Goal: Task Accomplishment & Management: Use online tool/utility

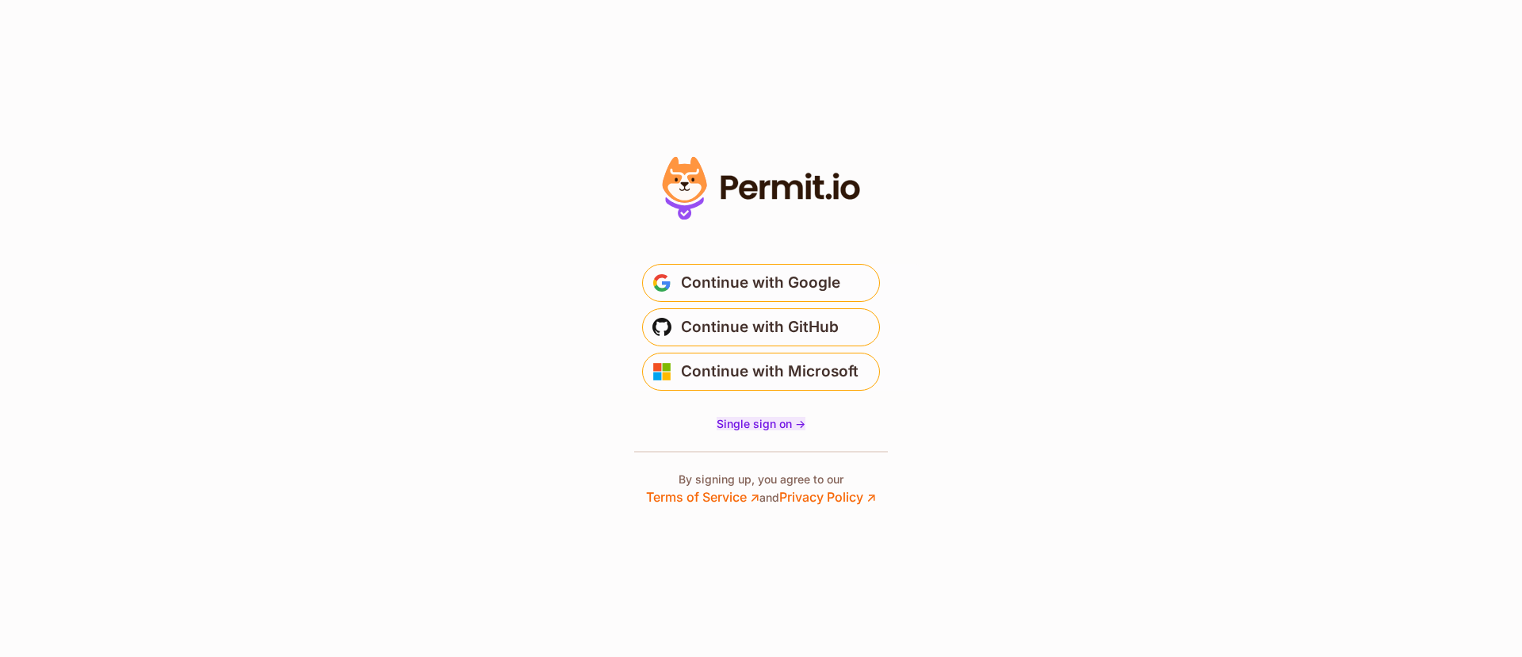
click at [758, 425] on span "Single sign on ->" at bounding box center [761, 423] width 89 height 13
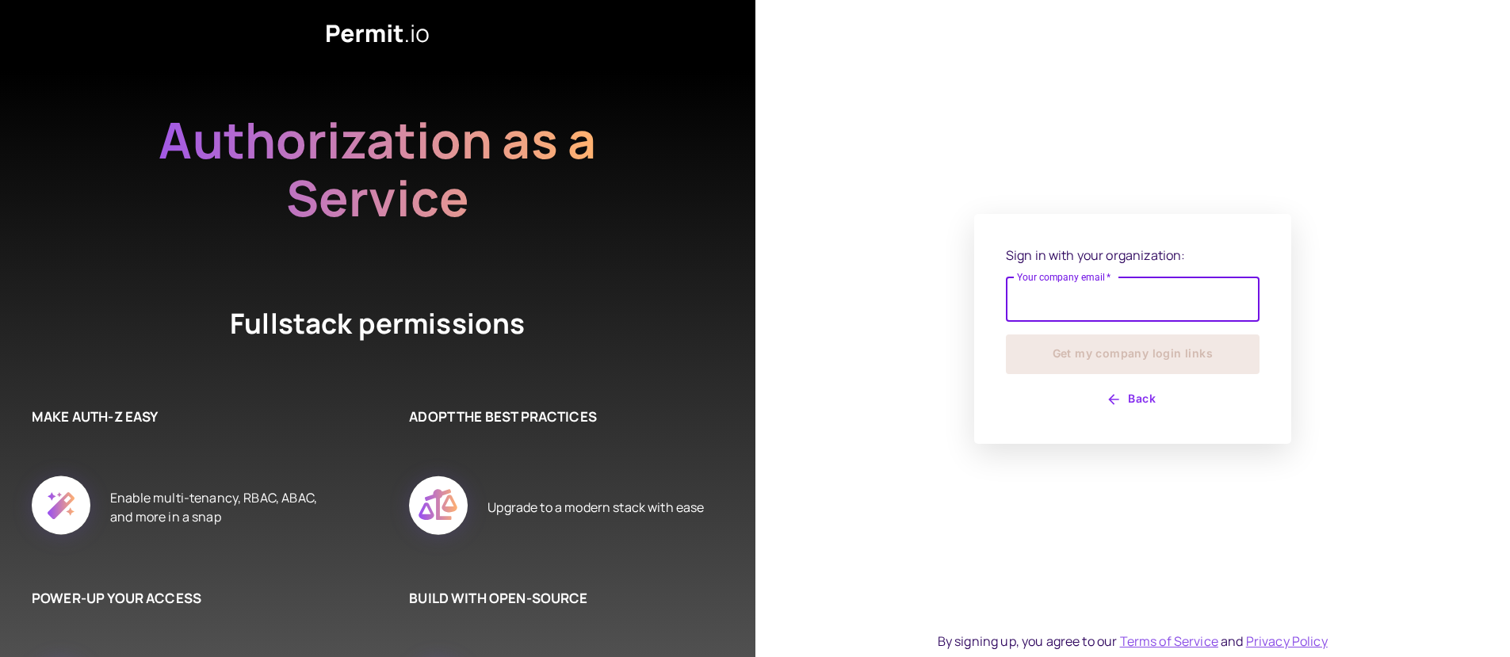
click at [1152, 308] on input "Your company email   *" at bounding box center [1133, 299] width 254 height 44
type input "**********"
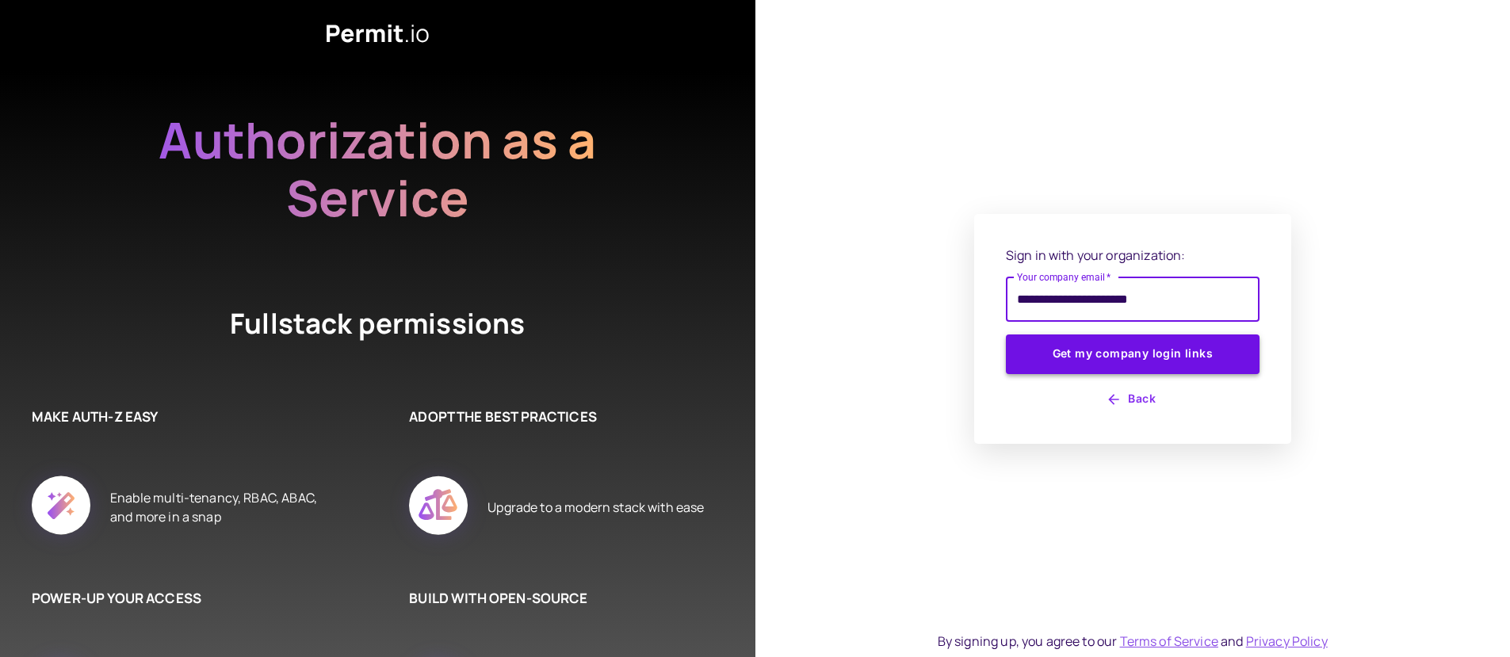
click at [1161, 346] on button "Get my company login links" at bounding box center [1133, 355] width 254 height 40
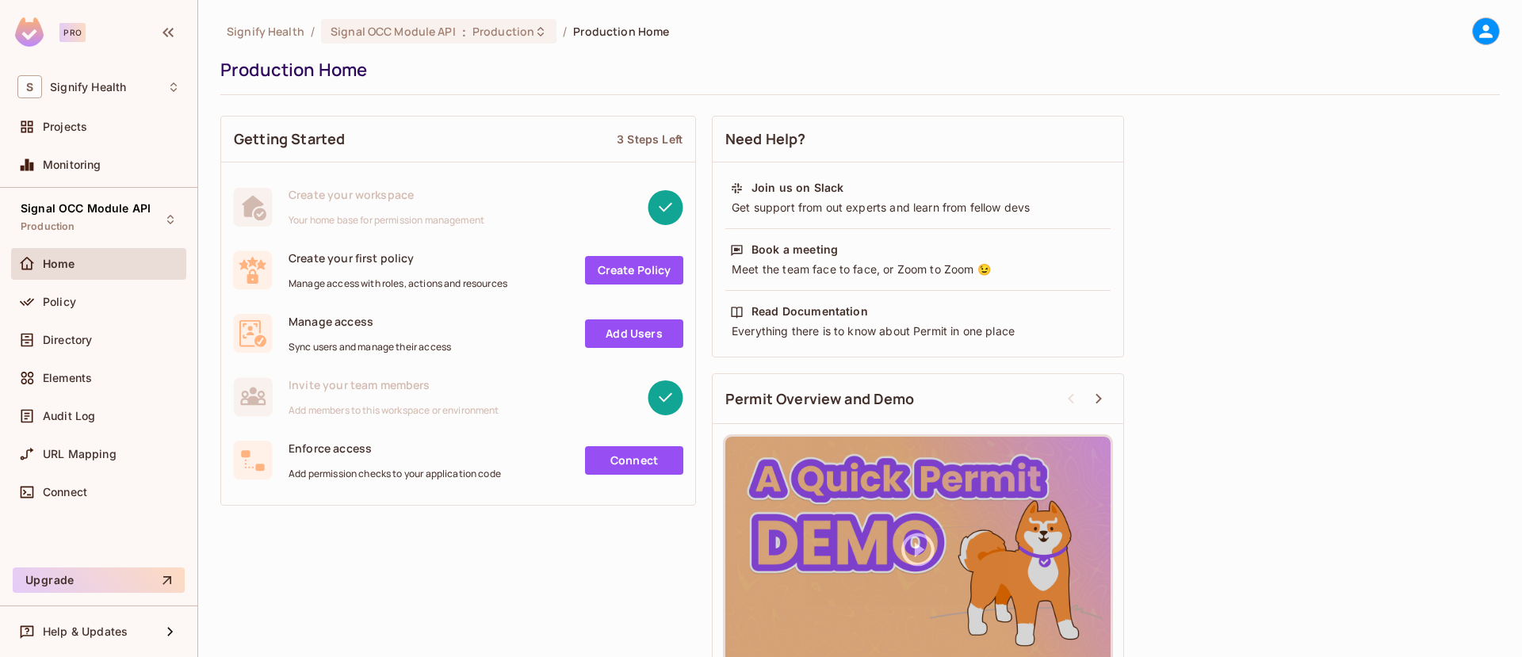
click at [649, 331] on link "Add Users" at bounding box center [634, 334] width 98 height 29
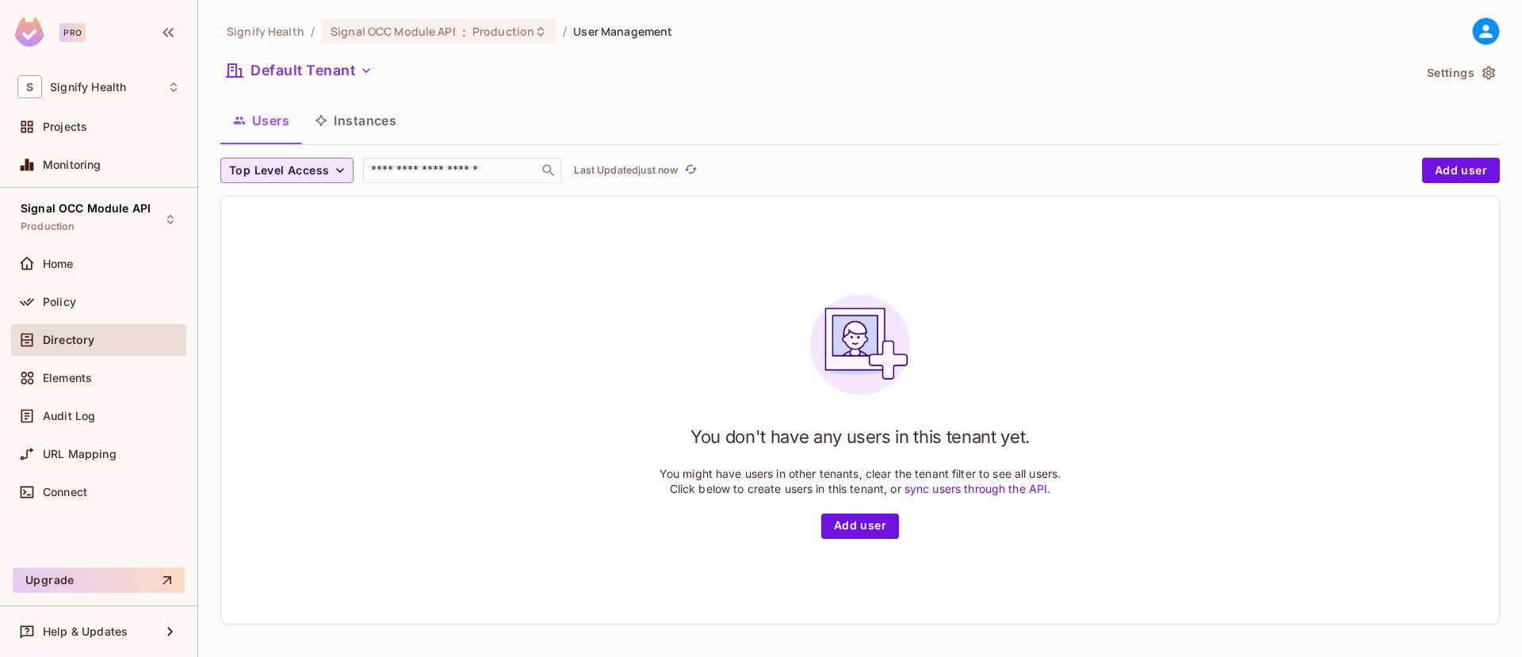
click at [340, 175] on icon "button" at bounding box center [340, 171] width 16 height 16
click at [438, 260] on div at bounding box center [761, 328] width 1522 height 657
click at [349, 123] on button "Instances" at bounding box center [355, 121] width 107 height 40
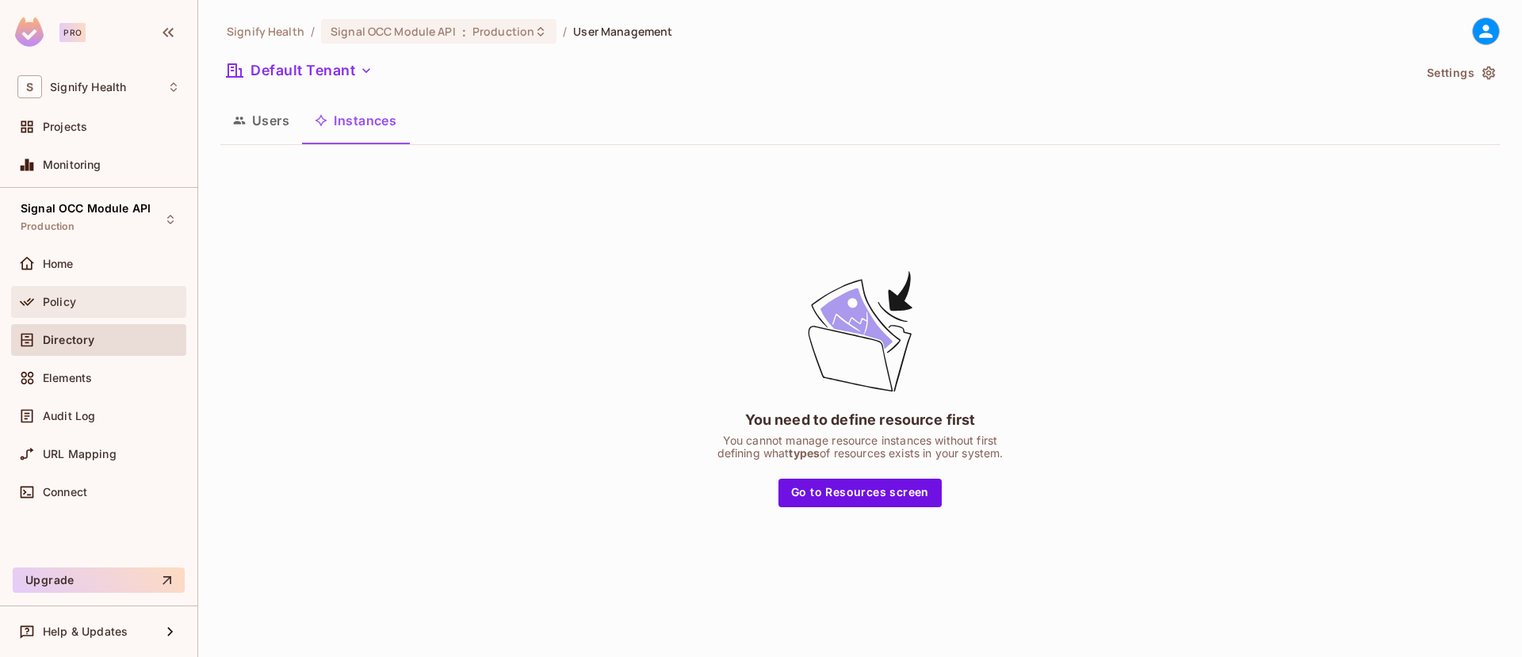
click at [105, 299] on div "Policy" at bounding box center [111, 302] width 137 height 13
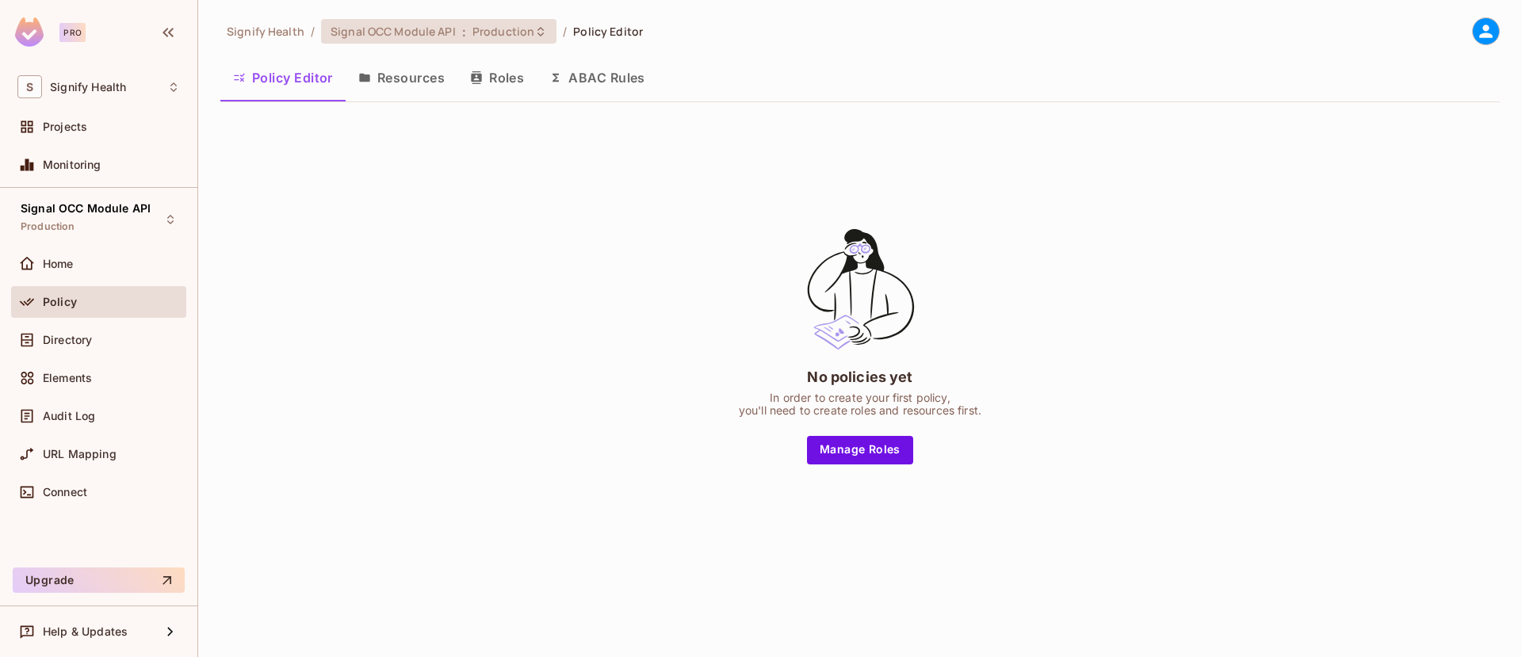
click at [505, 32] on span "Production" at bounding box center [504, 31] width 62 height 15
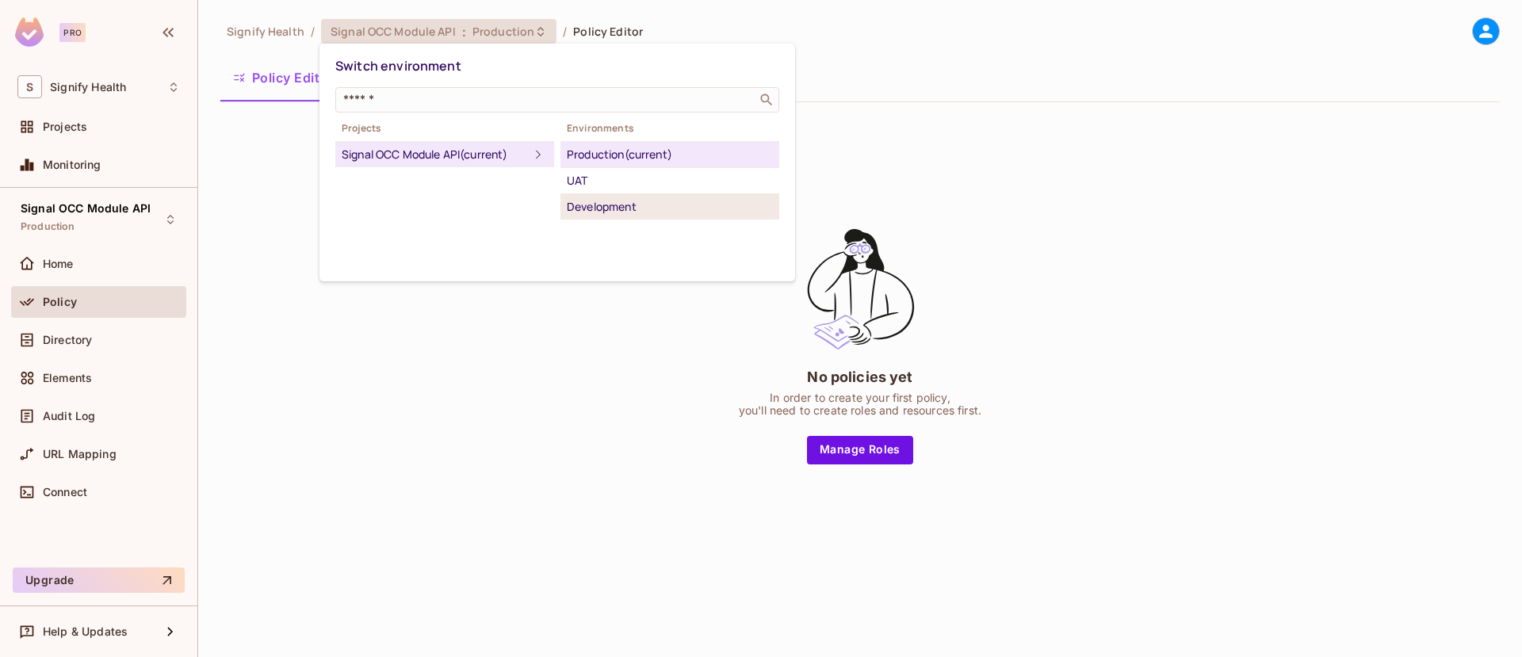
click at [645, 199] on div "Development" at bounding box center [670, 206] width 206 height 19
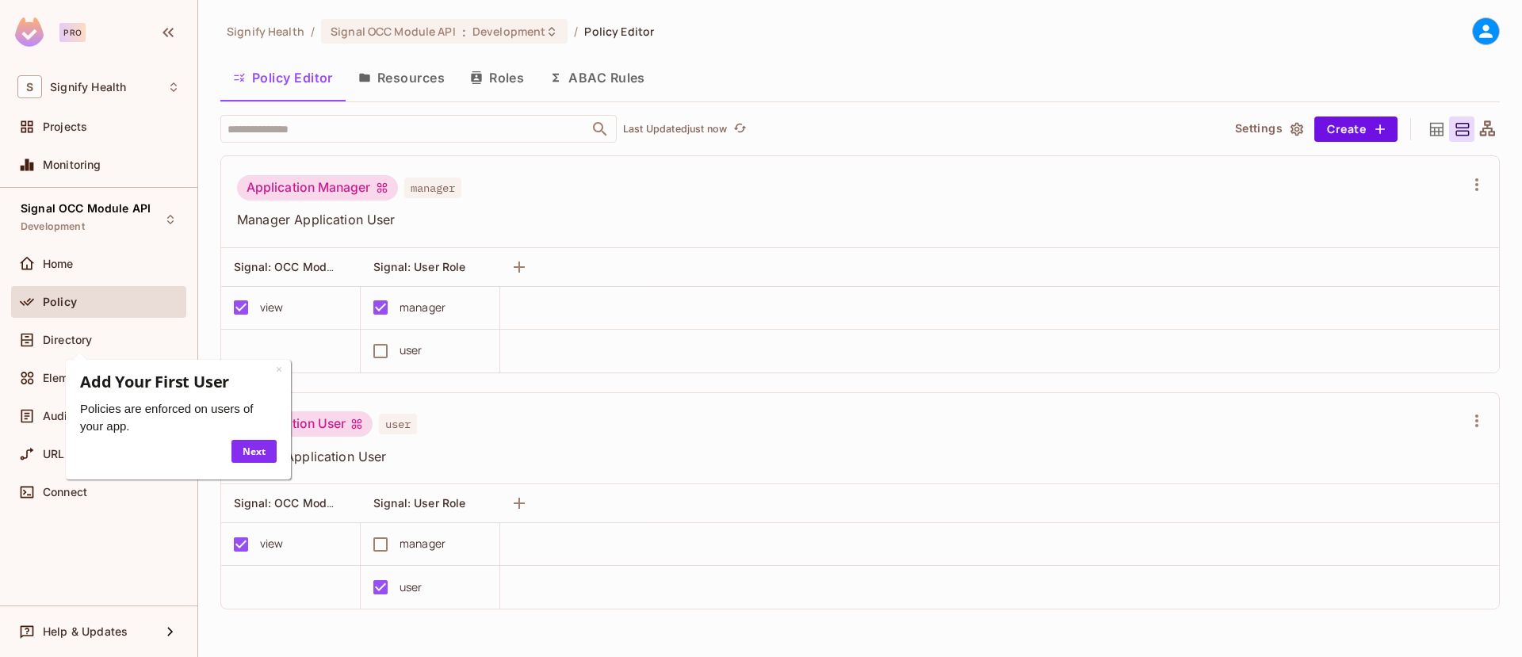
click at [665, 210] on div "Application Manager manager Manager Application User" at bounding box center [850, 202] width 1227 height 54
click at [277, 370] on link "×" at bounding box center [279, 369] width 6 height 15
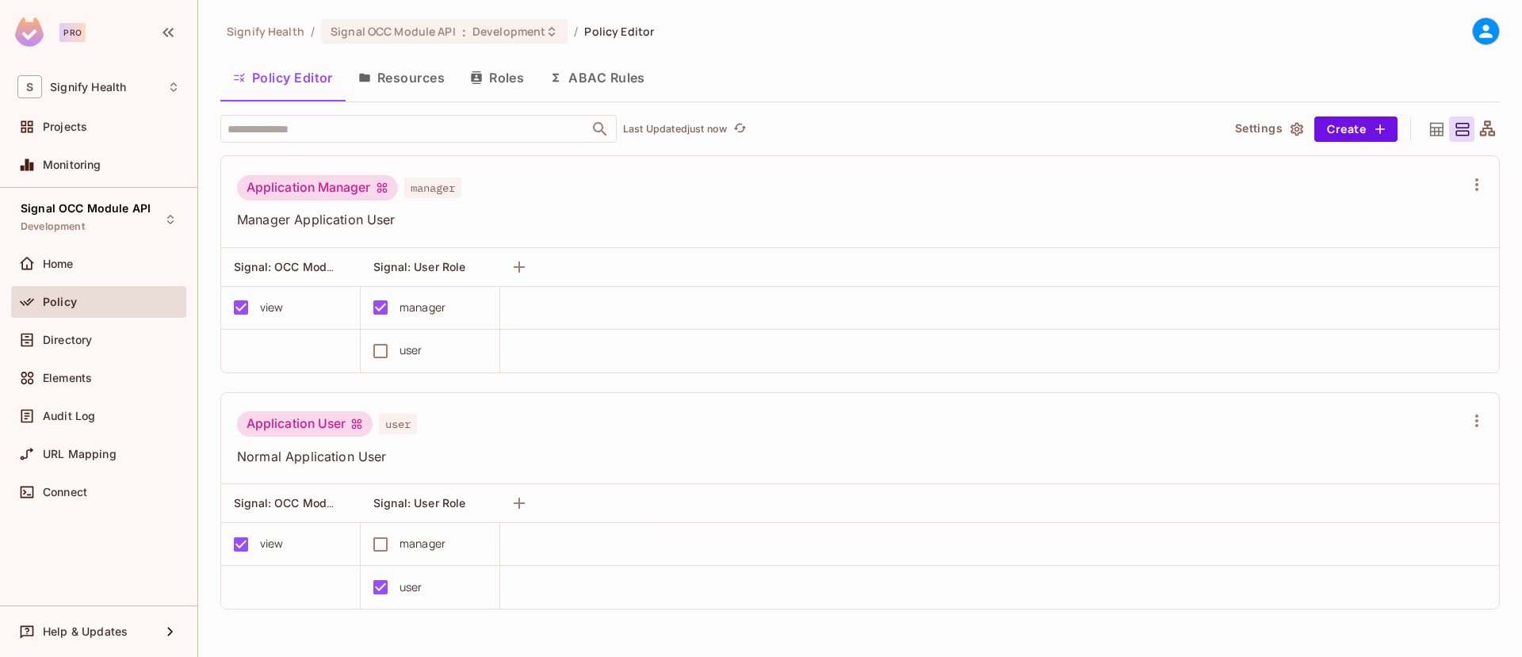
click at [371, 78] on icon "button" at bounding box center [364, 77] width 13 height 13
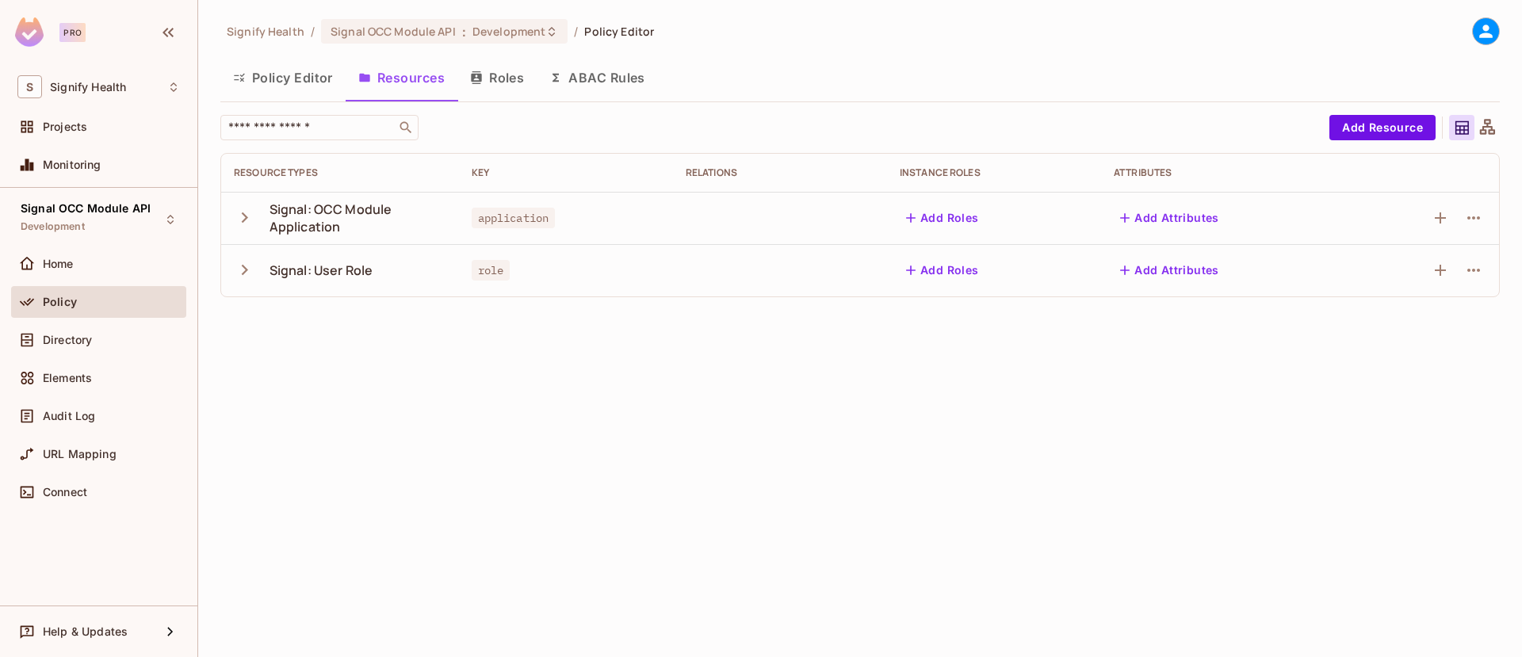
click at [248, 270] on icon "button" at bounding box center [244, 269] width 21 height 21
click at [244, 216] on icon "button" at bounding box center [245, 217] width 6 height 10
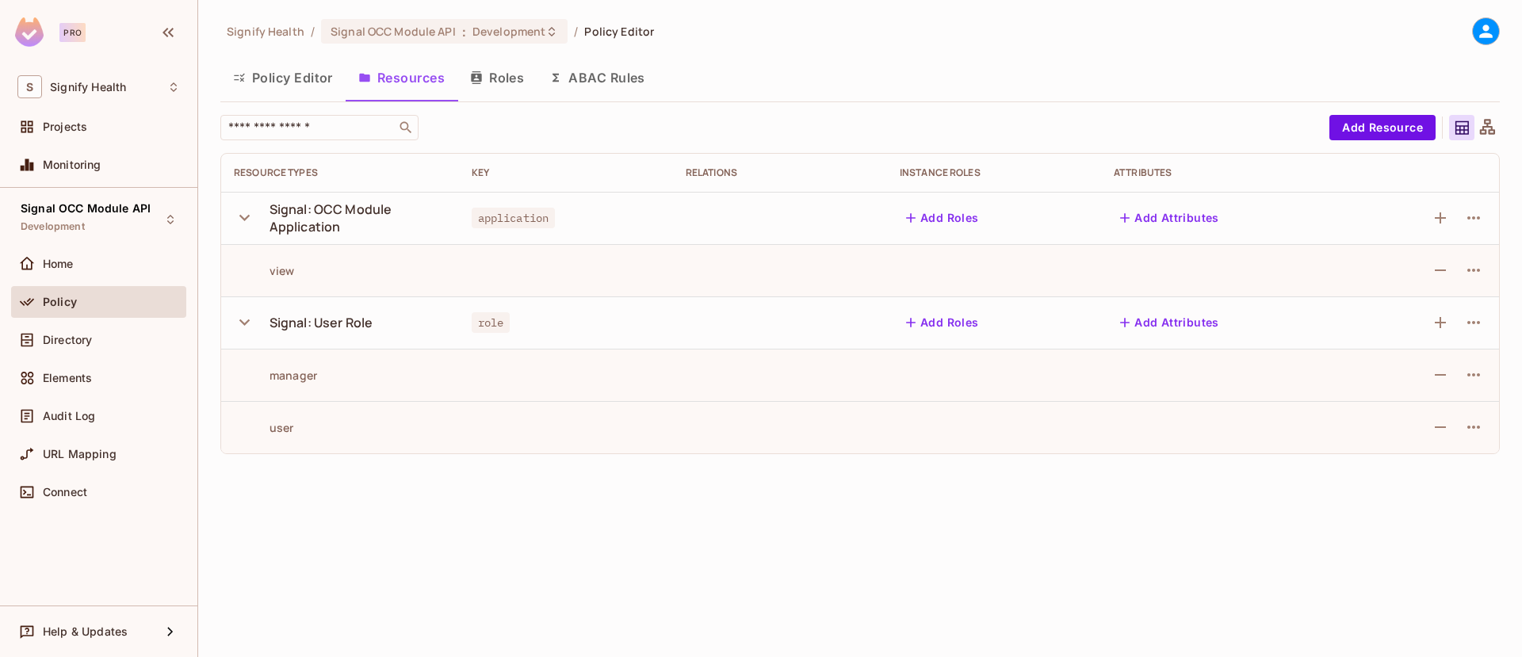
click at [511, 75] on button "Roles" at bounding box center [496, 78] width 79 height 40
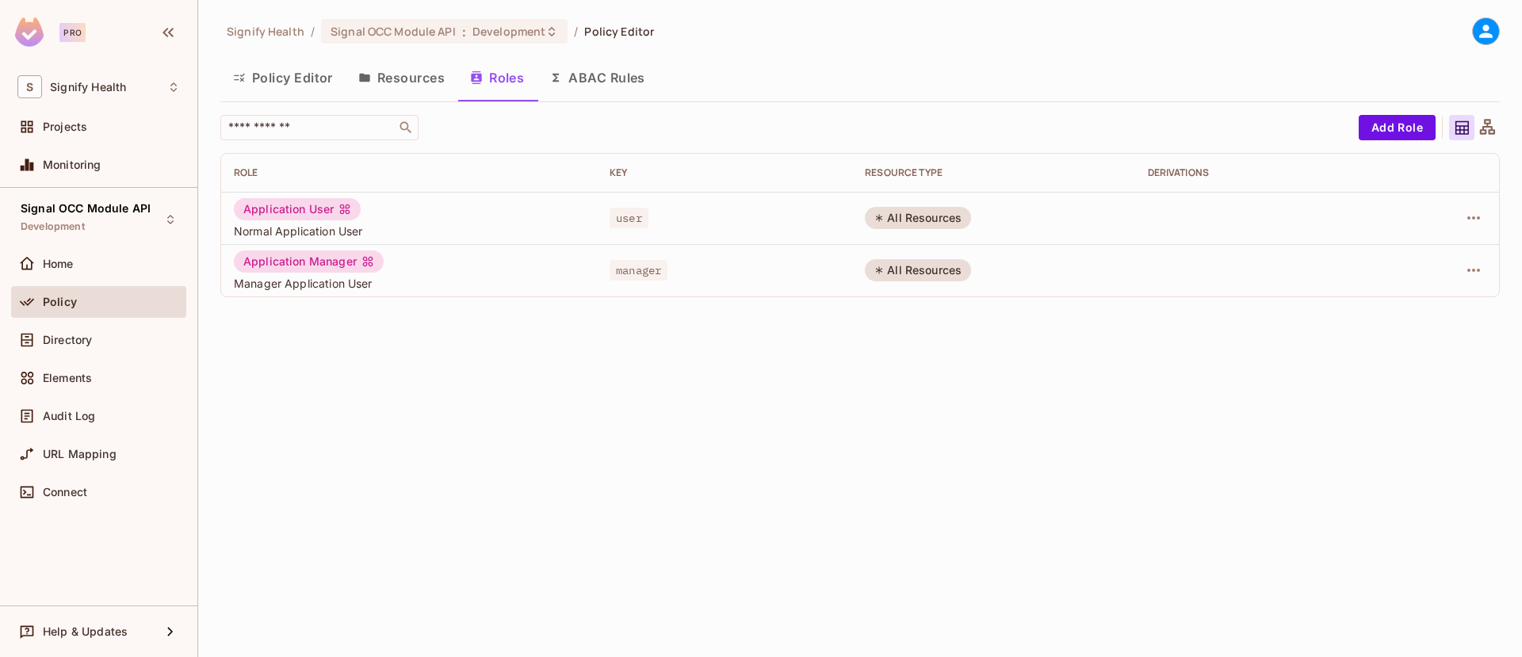
click at [607, 71] on button "ABAC Rules" at bounding box center [597, 78] width 121 height 40
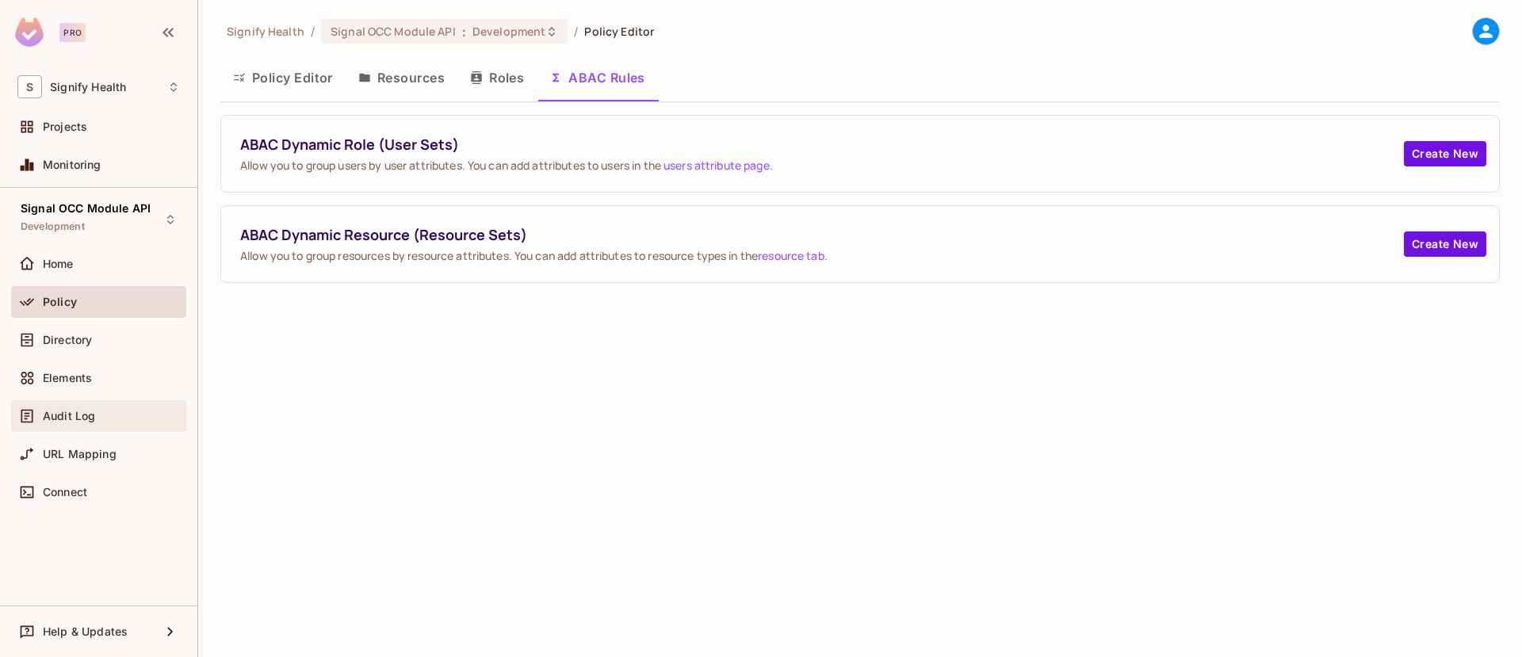
click at [108, 423] on div "Audit Log" at bounding box center [98, 416] width 163 height 19
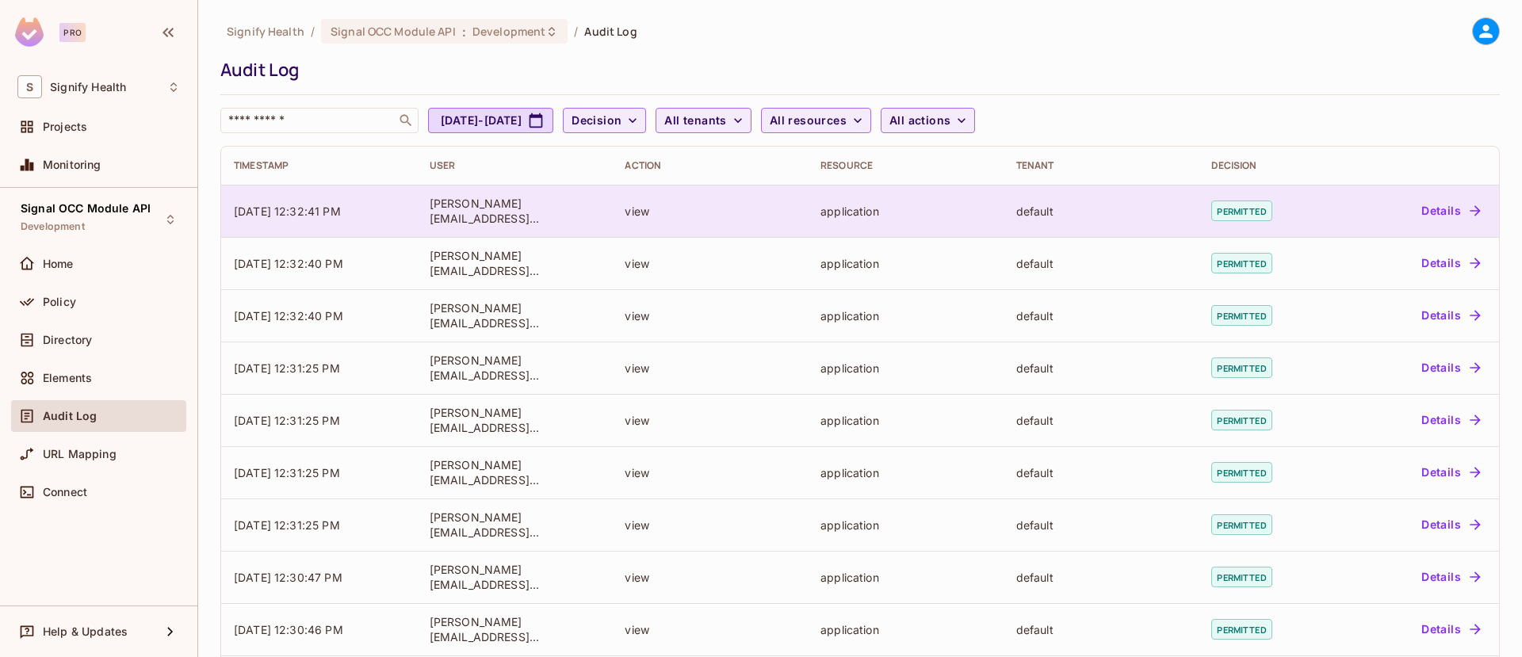
click at [1445, 217] on button "Details" at bounding box center [1450, 210] width 71 height 25
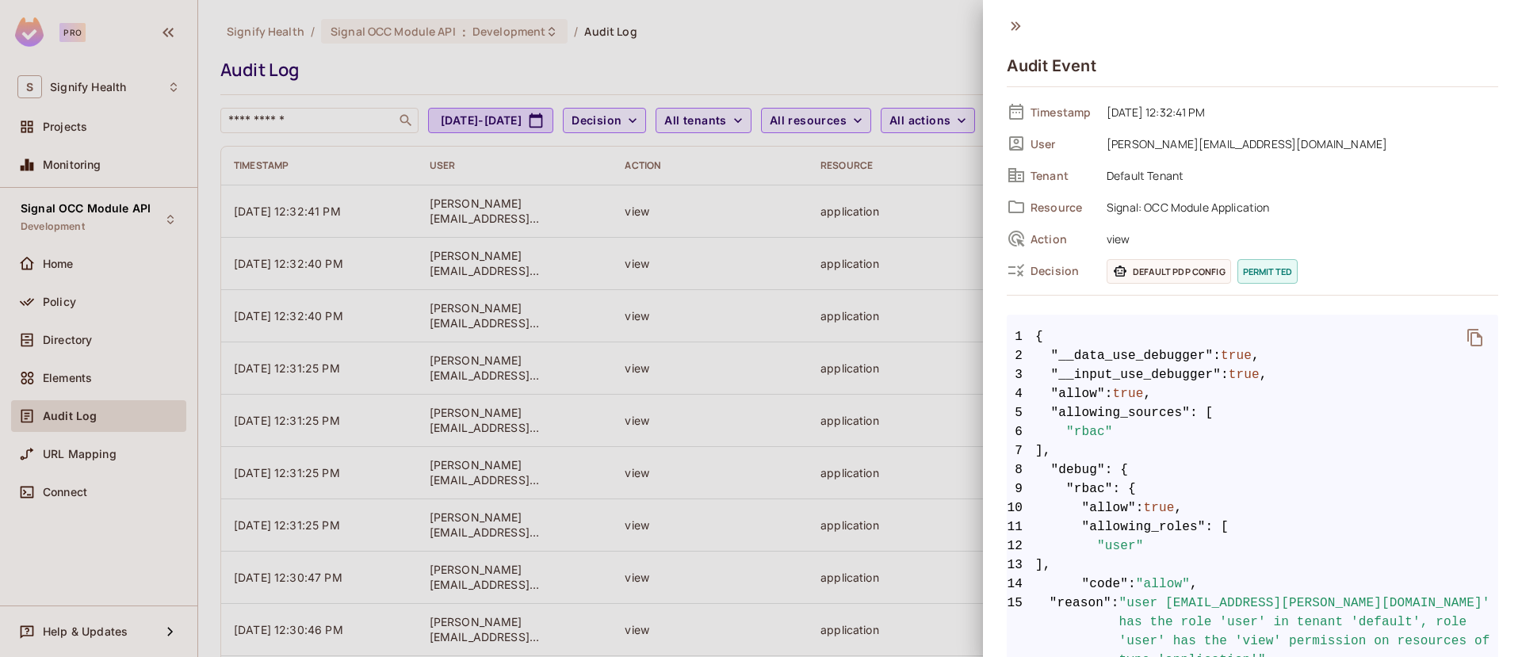
click at [1019, 21] on icon at bounding box center [1015, 25] width 17 height 17
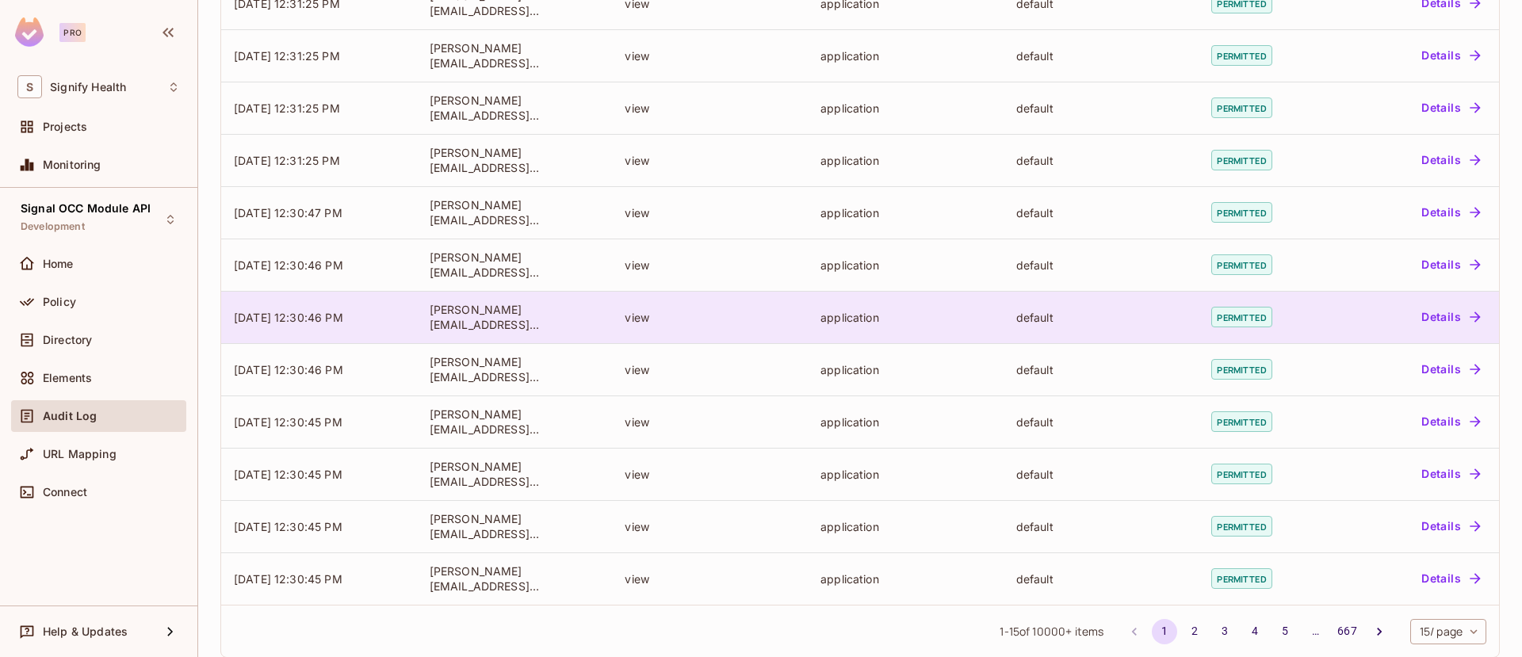
scroll to position [388, 0]
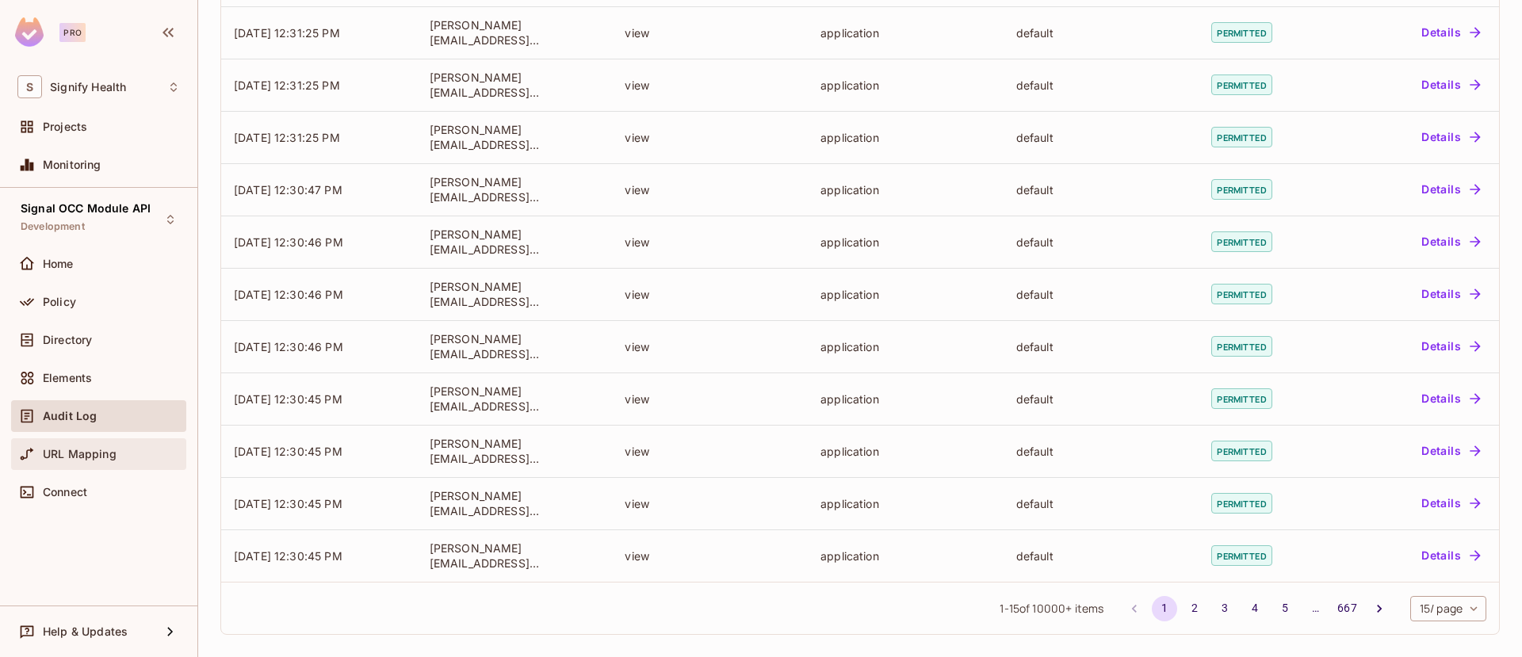
click at [88, 454] on span "URL Mapping" at bounding box center [80, 454] width 74 height 13
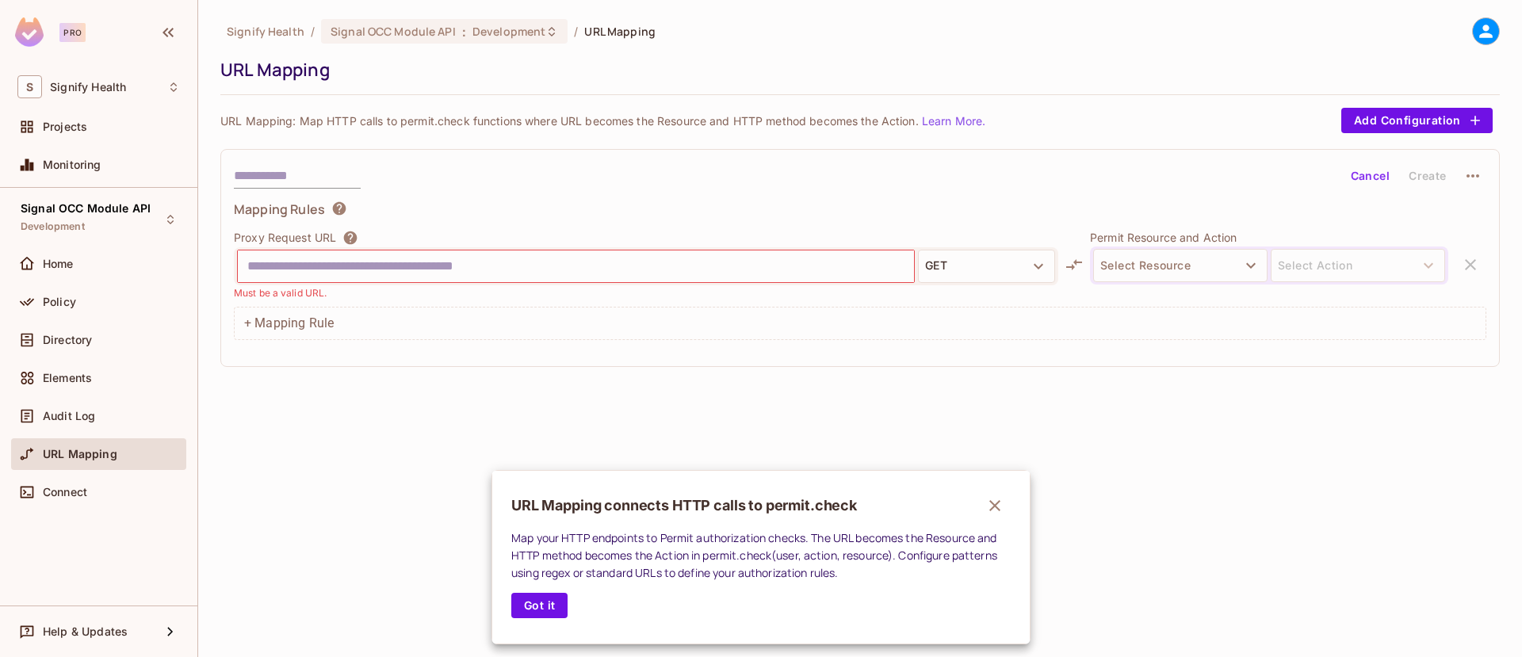
click at [78, 345] on div at bounding box center [761, 328] width 1522 height 657
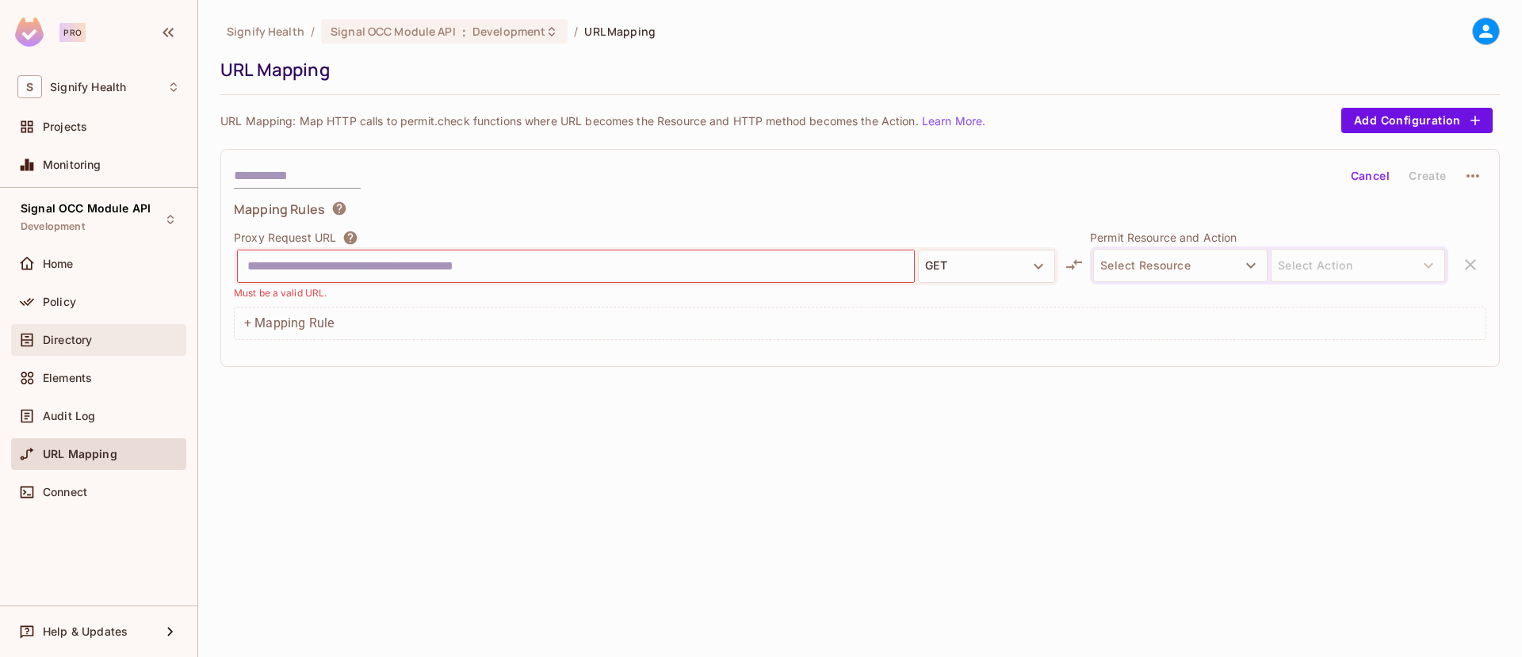
click at [64, 341] on span "Directory" at bounding box center [67, 340] width 49 height 13
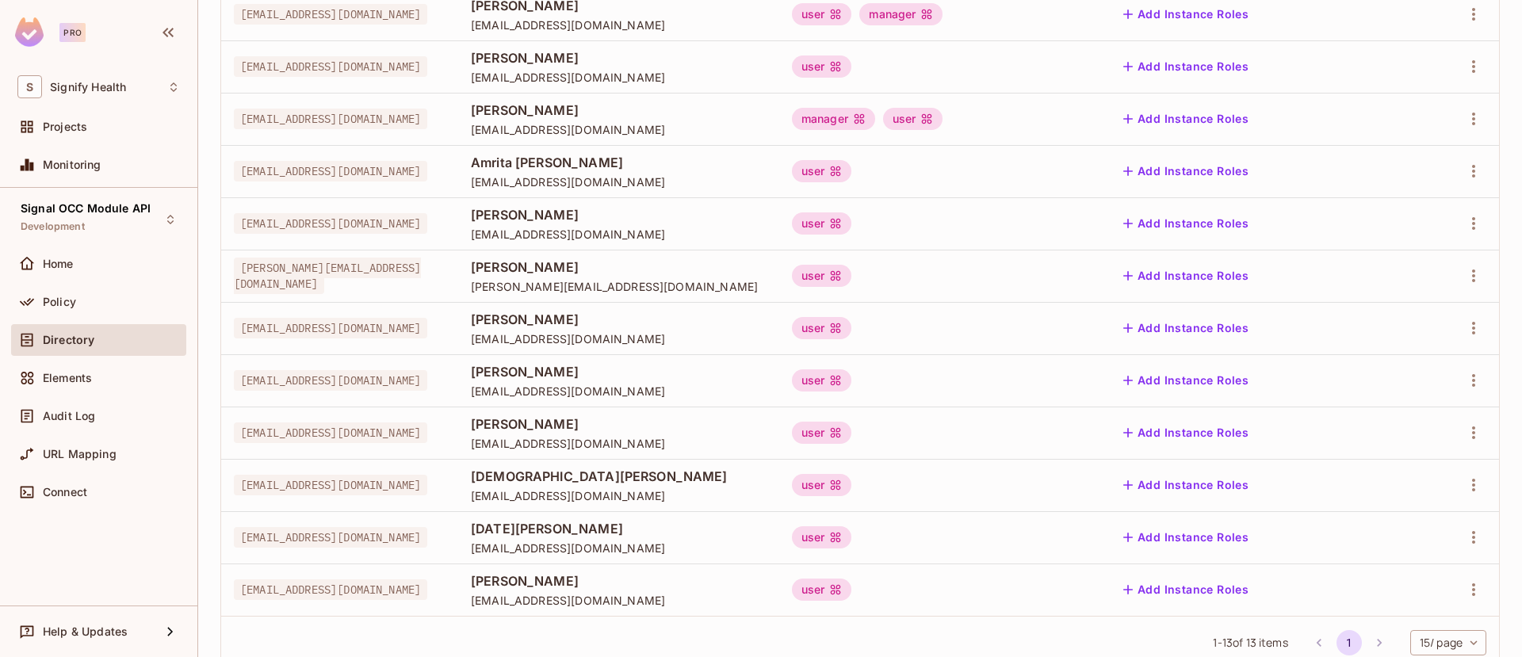
scroll to position [346, 0]
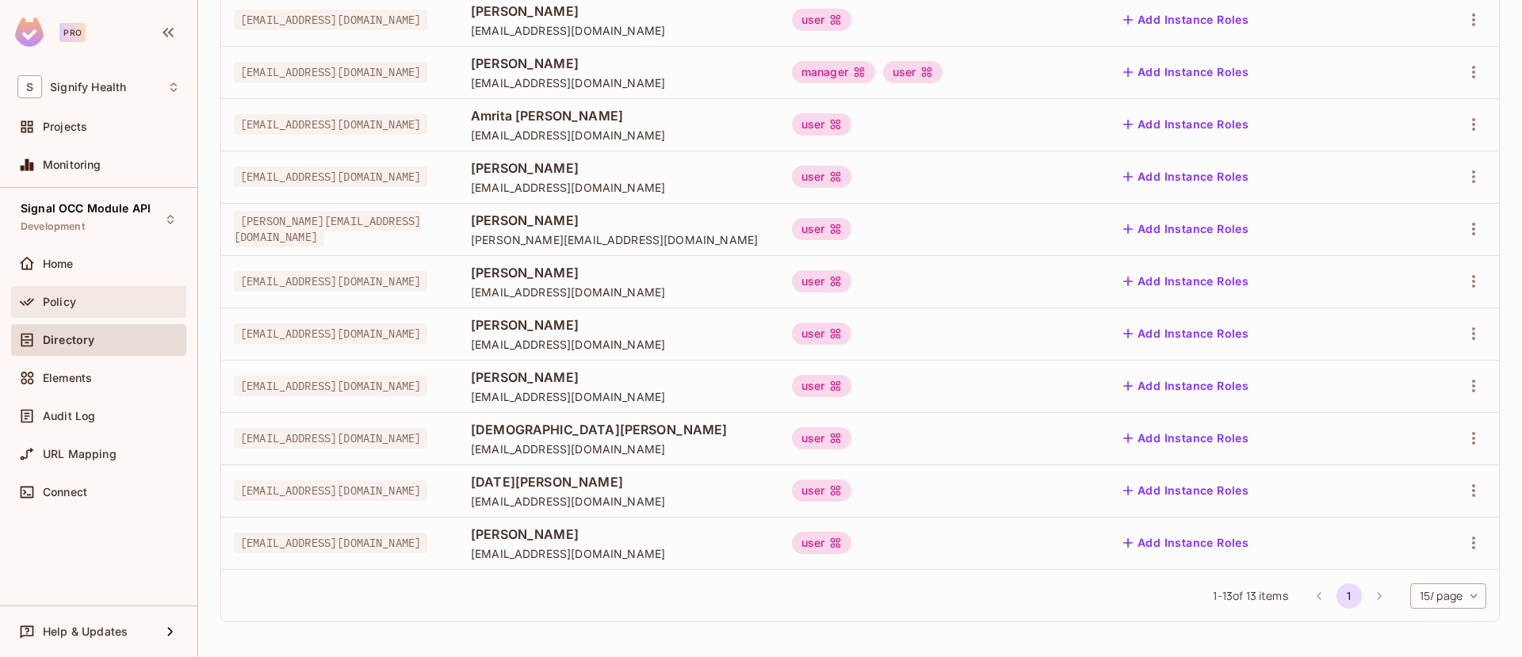
click at [82, 290] on div "Policy" at bounding box center [98, 302] width 175 height 32
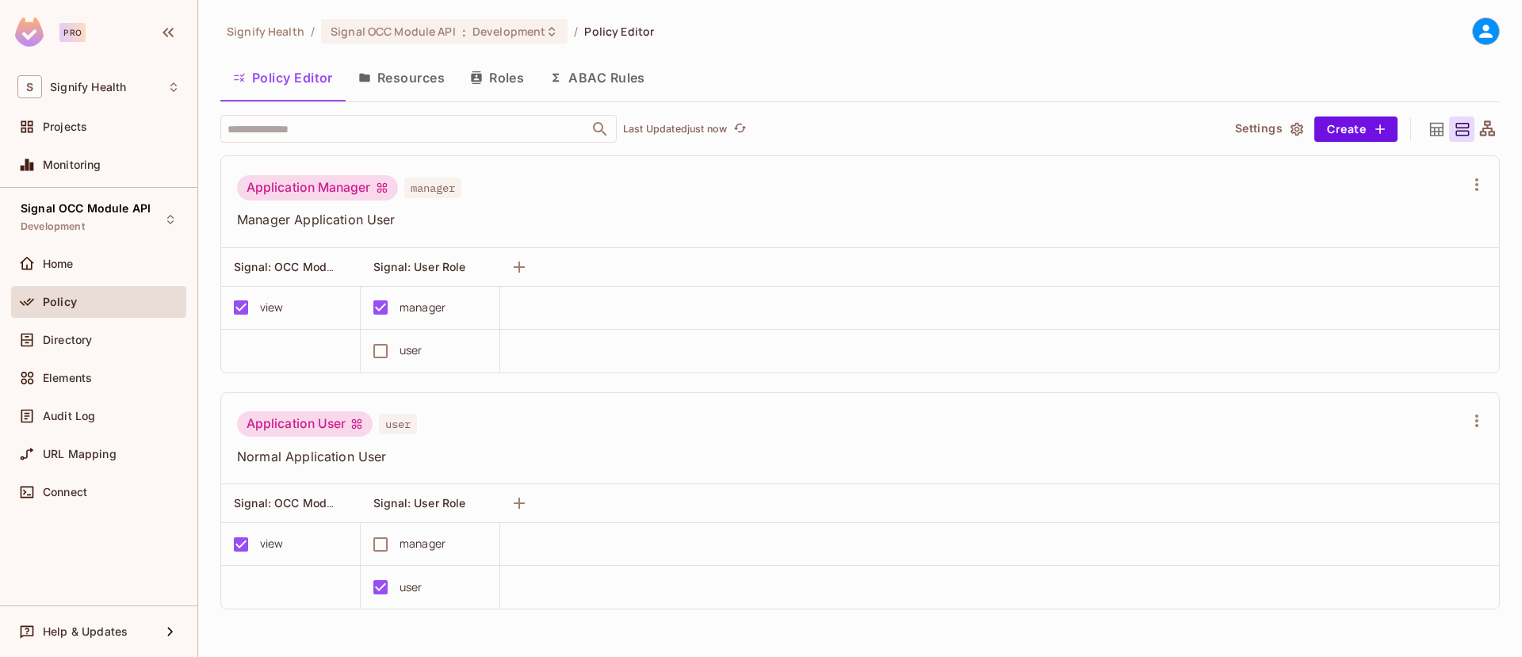
click at [410, 78] on button "Resources" at bounding box center [402, 78] width 112 height 40
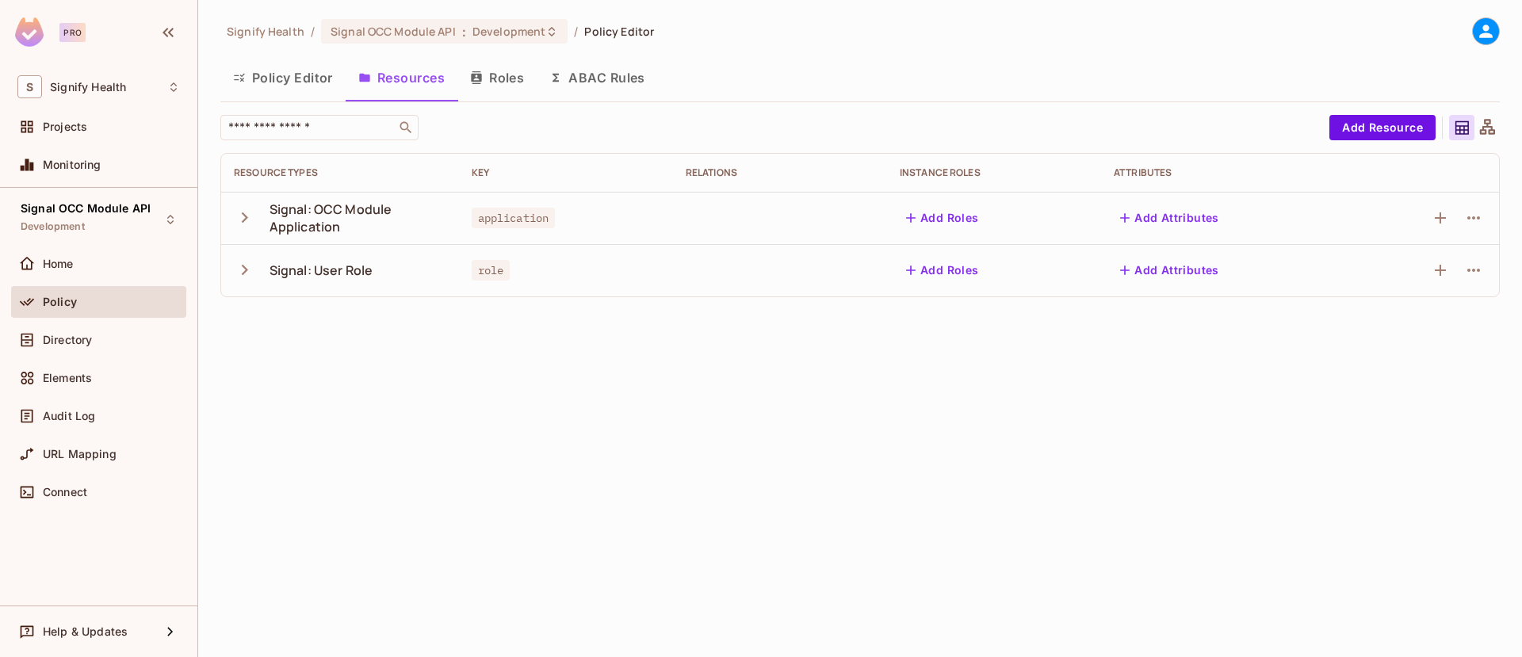
click at [250, 259] on icon "button" at bounding box center [244, 269] width 21 height 21
click at [293, 331] on td "manager" at bounding box center [340, 323] width 238 height 52
click at [1471, 328] on icon "button" at bounding box center [1473, 322] width 19 height 19
click at [323, 450] on div at bounding box center [761, 328] width 1522 height 657
click at [306, 73] on button "Policy Editor" at bounding box center [282, 78] width 125 height 40
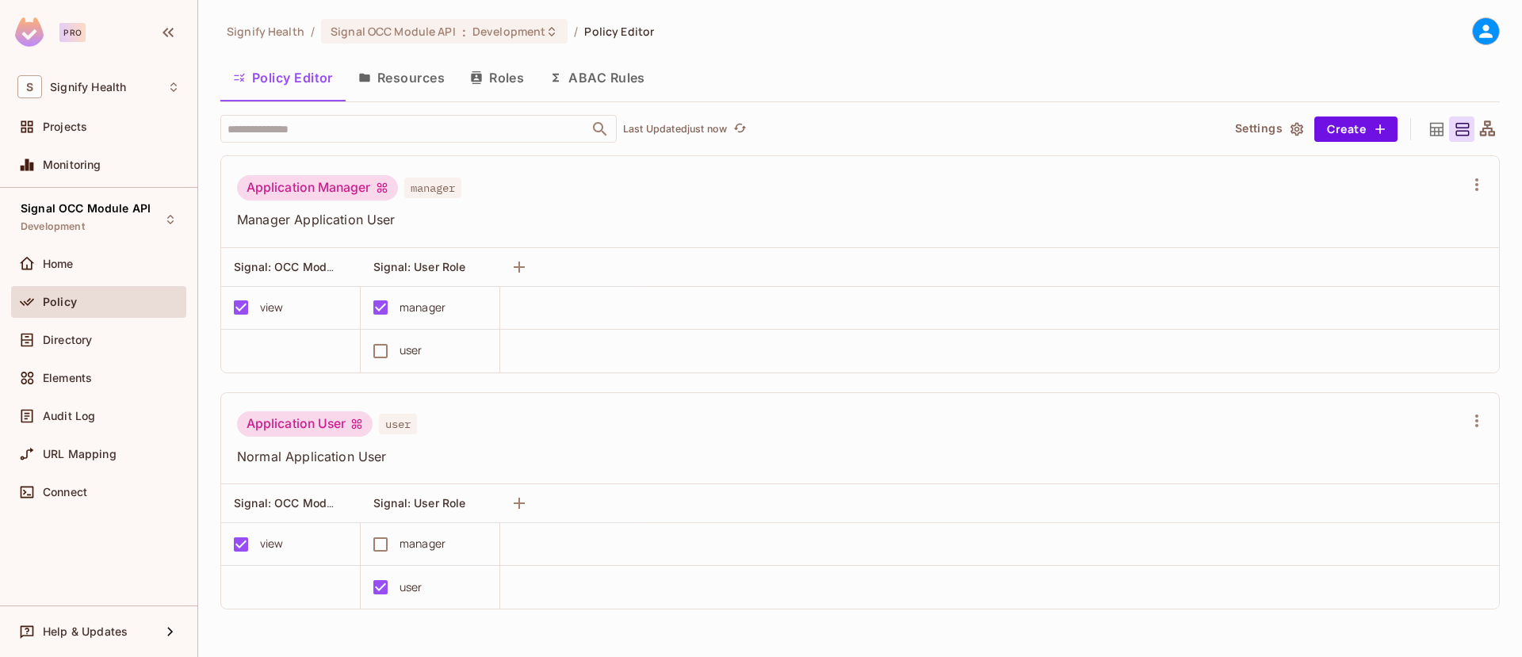
click at [314, 419] on div "Application User" at bounding box center [305, 423] width 136 height 25
click at [124, 498] on div "Connect" at bounding box center [98, 492] width 163 height 19
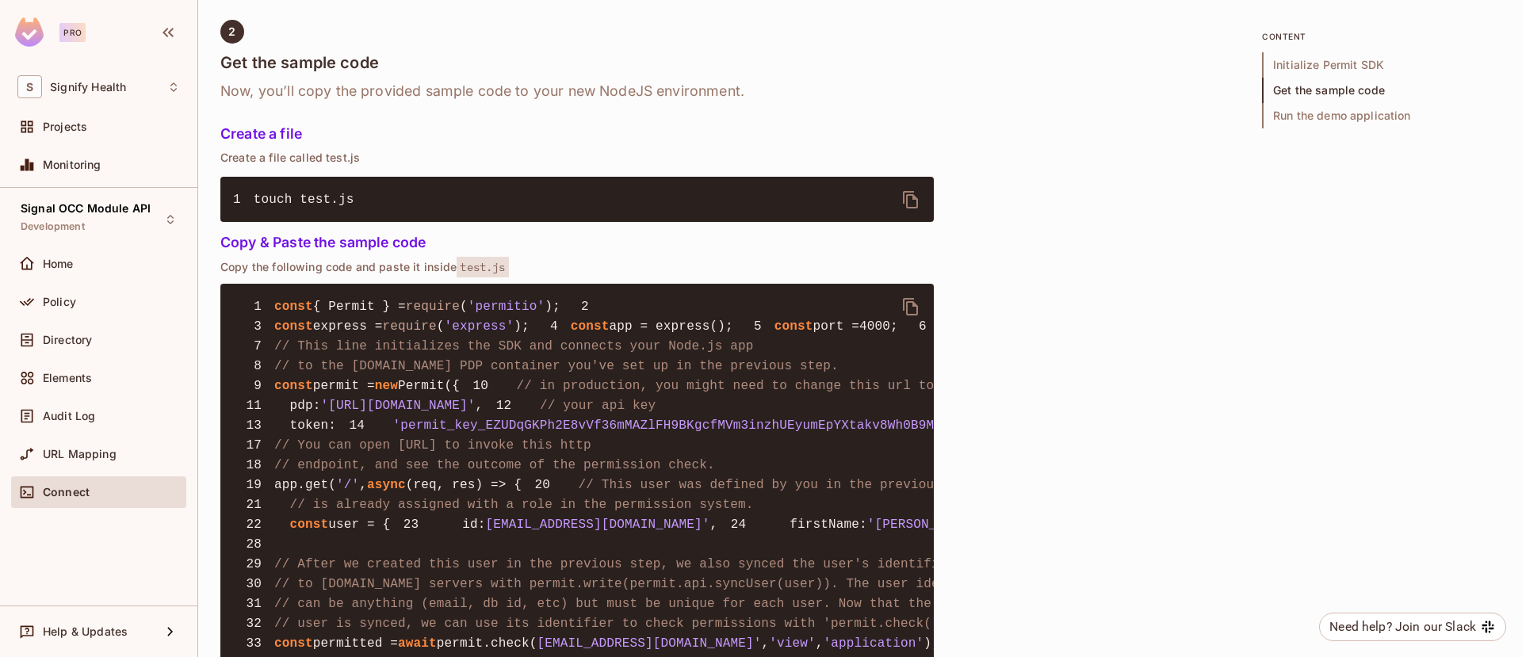
scroll to position [713, 0]
